Goal: Task Accomplishment & Management: Manage account settings

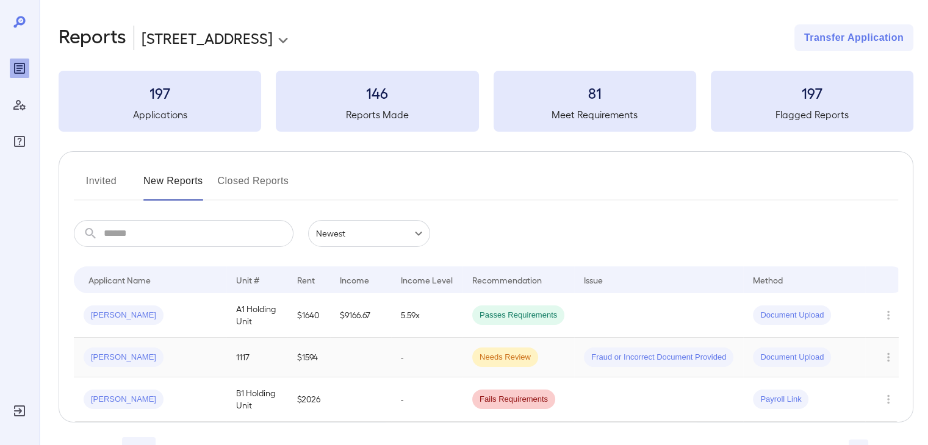
click at [175, 344] on td "[PERSON_NAME]" at bounding box center [150, 358] width 153 height 40
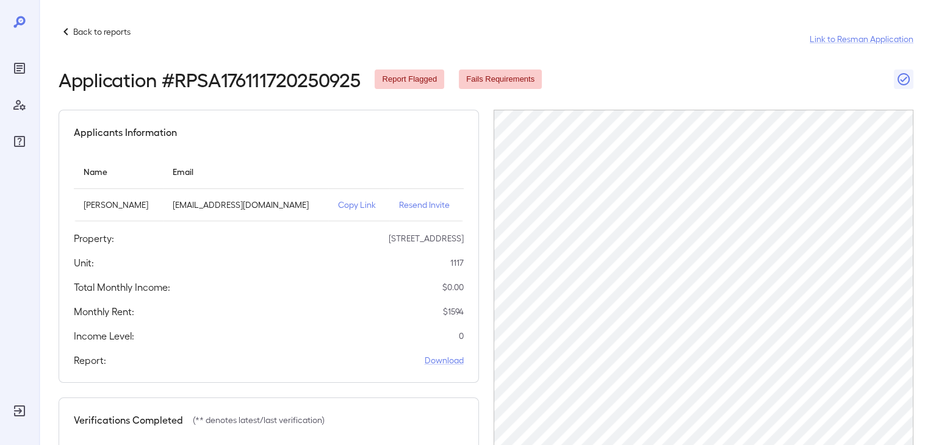
click at [338, 206] on p "Copy Link" at bounding box center [358, 205] width 41 height 12
click at [408, 204] on p "Resend Invite" at bounding box center [426, 205] width 55 height 12
click at [31, 67] on div at bounding box center [19, 222] width 39 height 445
click at [15, 67] on icon "Reports" at bounding box center [19, 68] width 15 height 15
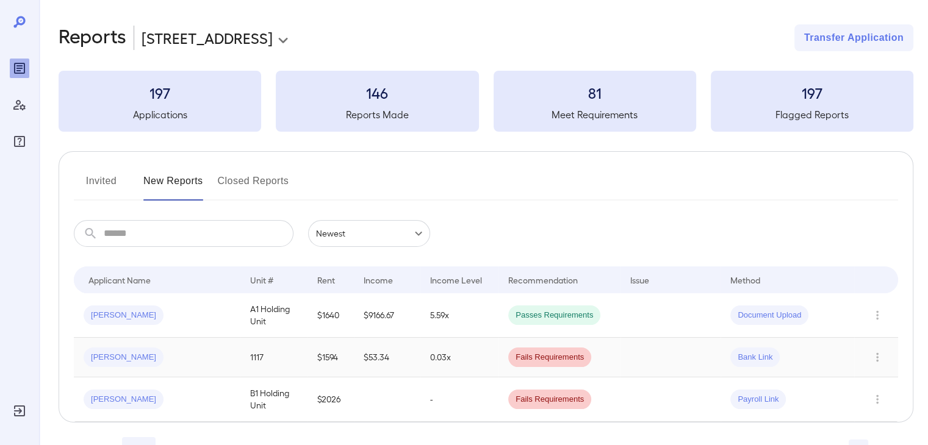
click at [189, 345] on td "[PERSON_NAME]" at bounding box center [157, 358] width 167 height 40
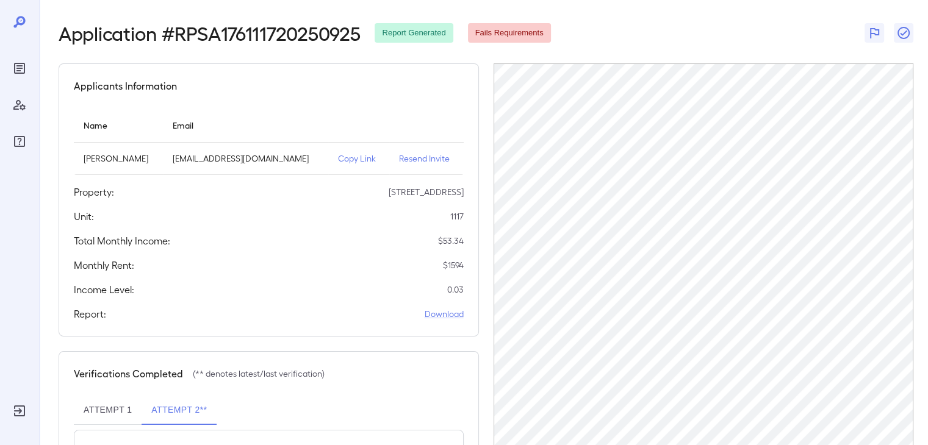
scroll to position [166, 0]
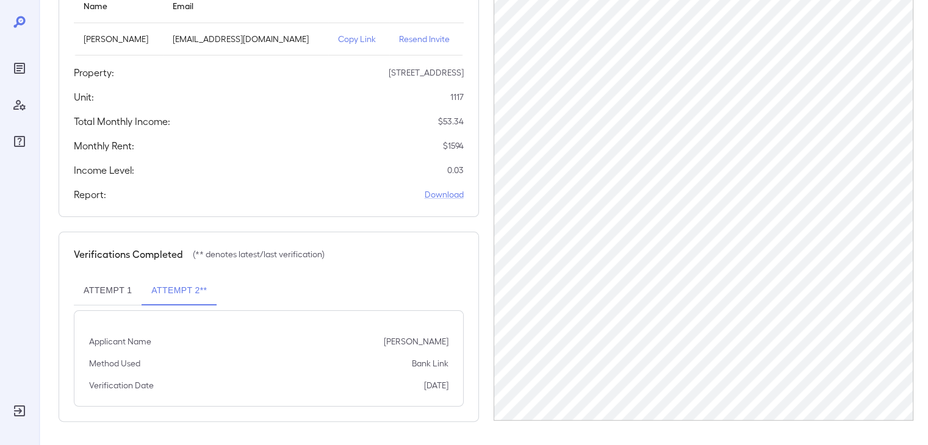
click at [110, 298] on button "Attempt 1" at bounding box center [108, 290] width 68 height 29
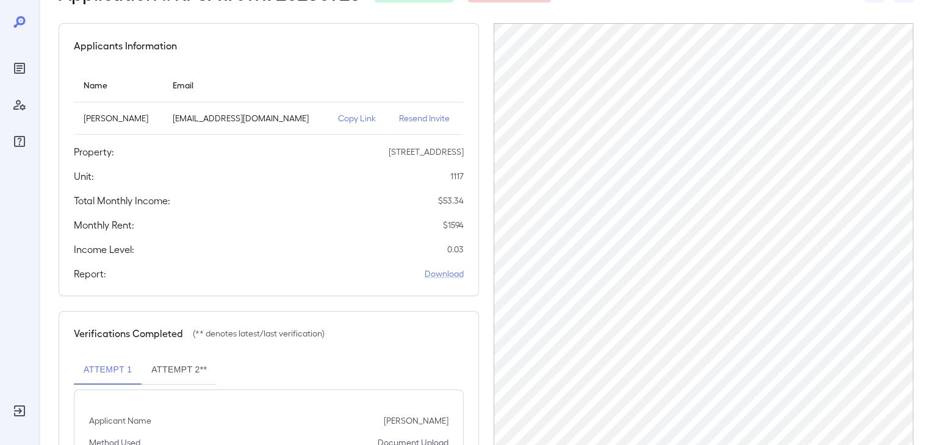
scroll to position [87, 0]
click at [185, 359] on button "Attempt 2**" at bounding box center [179, 369] width 75 height 29
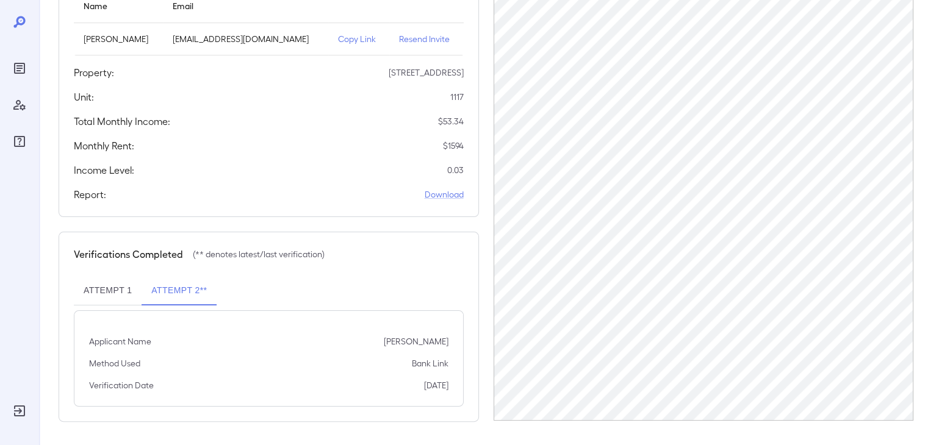
scroll to position [0, 0]
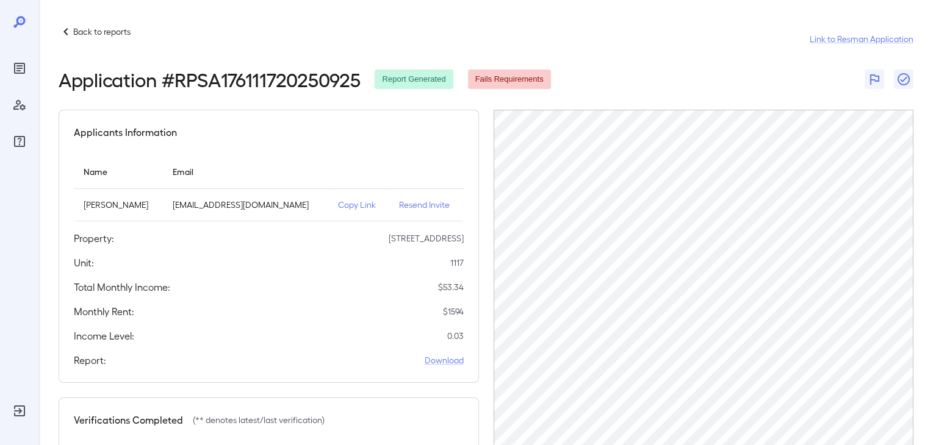
click at [415, 201] on p "Resend Invite" at bounding box center [426, 205] width 55 height 12
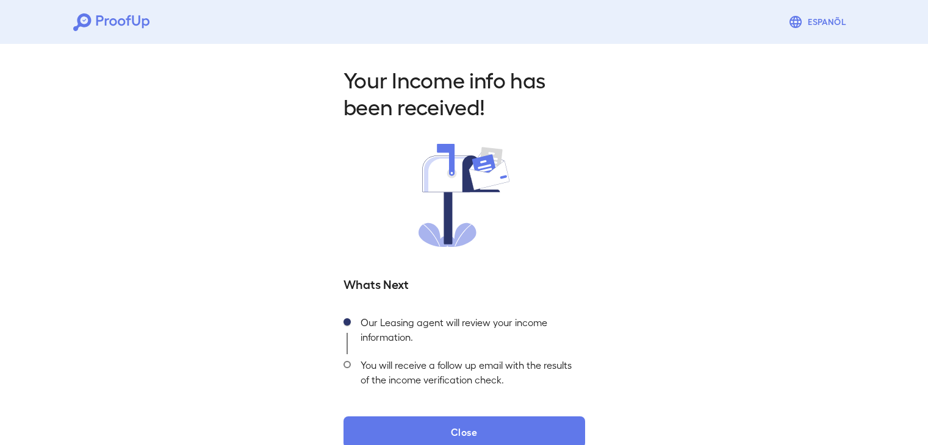
scroll to position [22, 0]
